Goal: Task Accomplishment & Management: Manage account settings

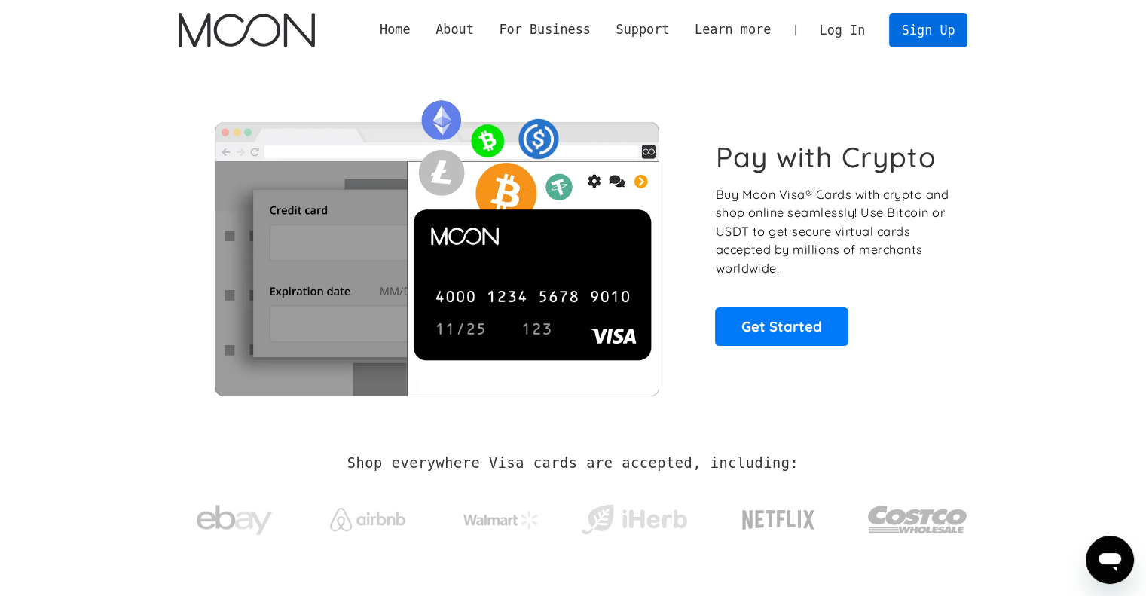
drag, startPoint x: 974, startPoint y: 41, endPoint x: 957, endPoint y: 38, distance: 16.9
click at [957, 38] on div "Home About About Moon Careers Founder's Letter For Business Business Moon APIs …" at bounding box center [573, 30] width 834 height 60
click at [957, 38] on link "Sign Up" at bounding box center [928, 30] width 78 height 34
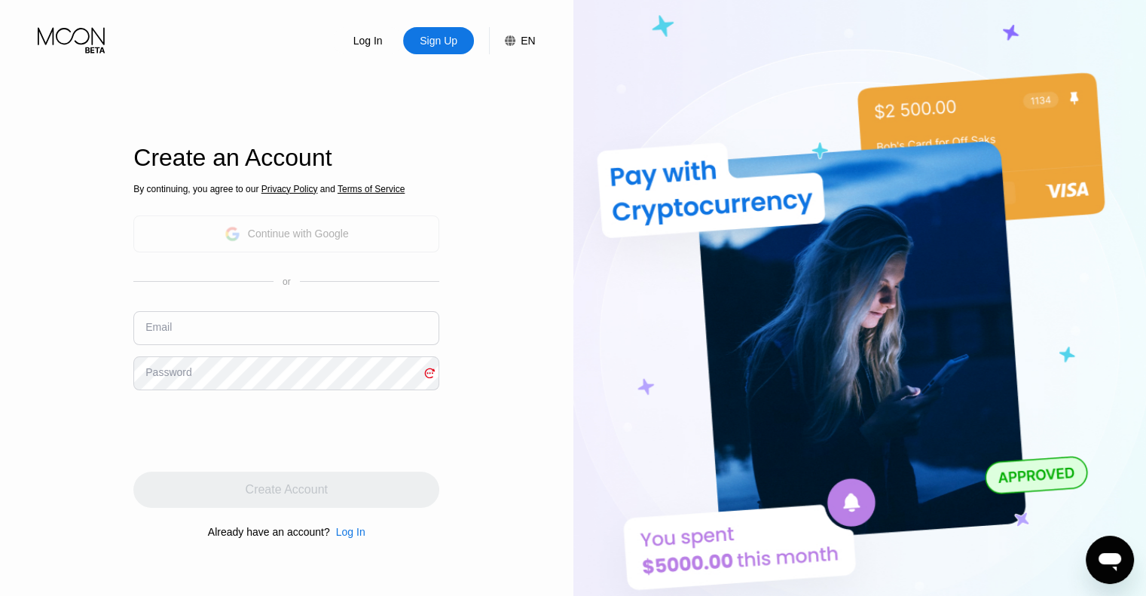
click at [361, 231] on div "Continue with Google" at bounding box center [286, 234] width 306 height 37
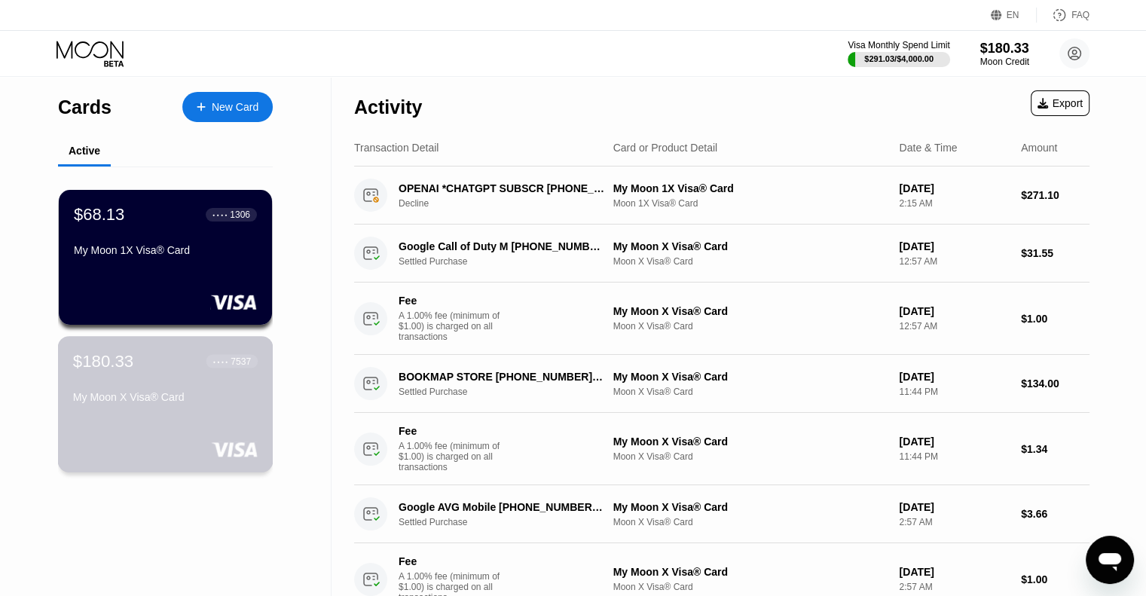
click at [231, 397] on div "My Moon X Visa® Card" at bounding box center [165, 397] width 185 height 12
